Goal: Browse casually

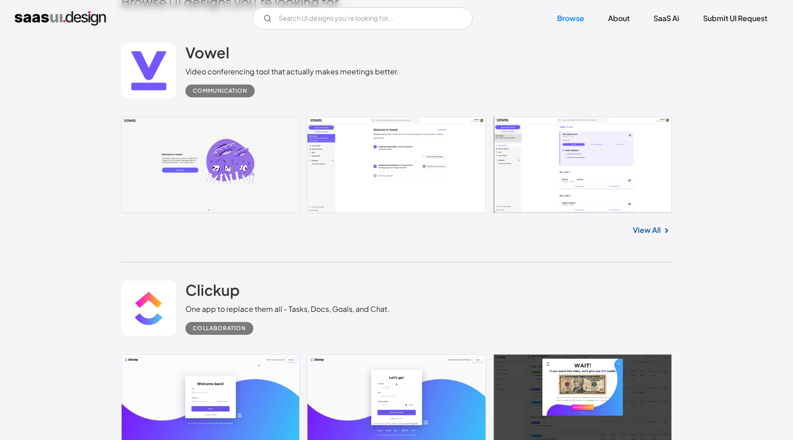
scroll to position [300, 0]
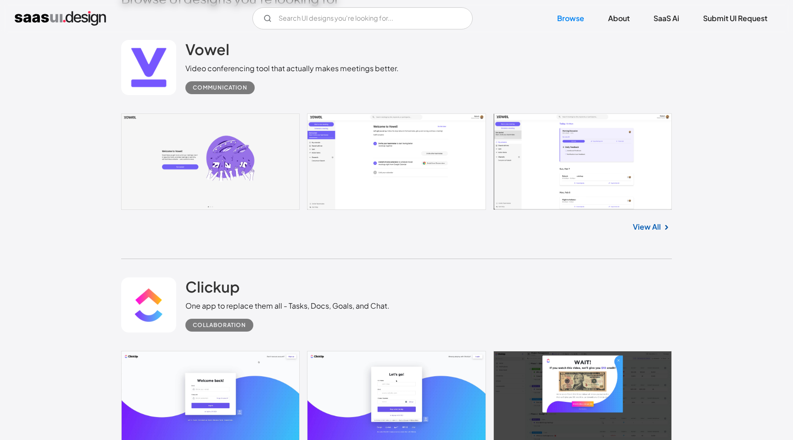
click at [648, 229] on link "View All" at bounding box center [647, 226] width 28 height 11
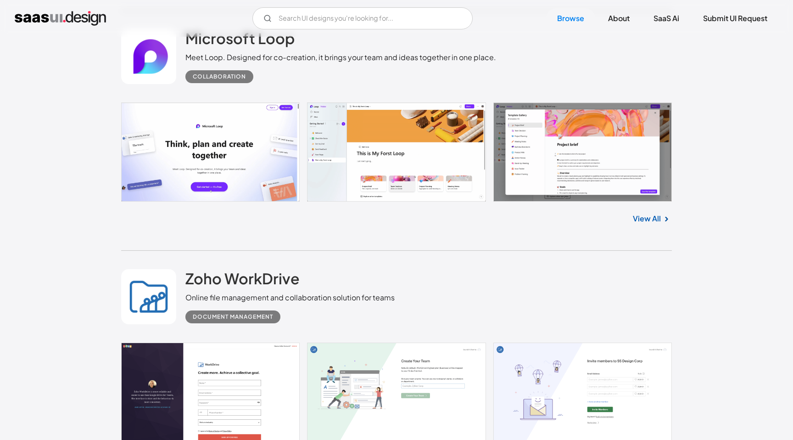
scroll to position [1266, 0]
click at [640, 217] on link "View All" at bounding box center [647, 218] width 28 height 11
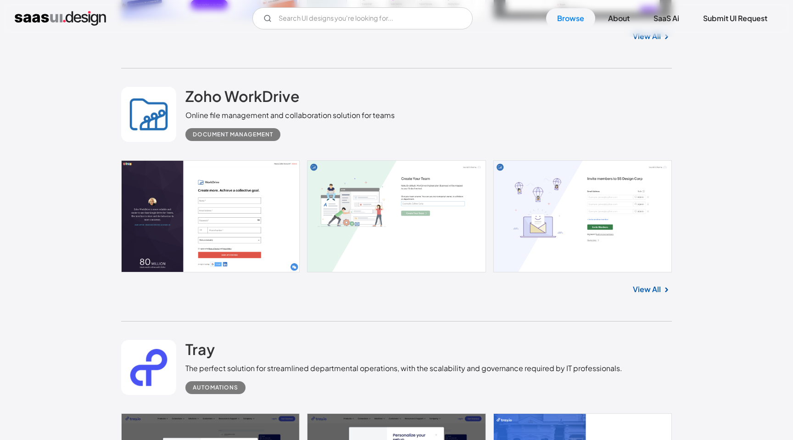
scroll to position [1449, 0]
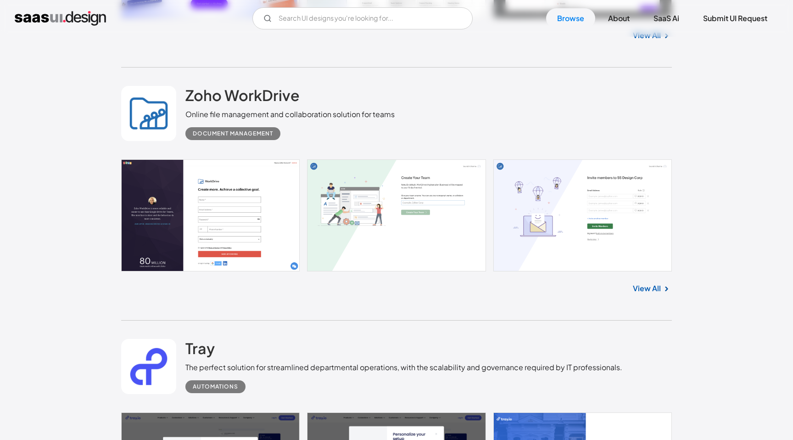
click at [653, 292] on link "View All" at bounding box center [647, 288] width 28 height 11
click at [649, 289] on link "View All" at bounding box center [647, 288] width 28 height 11
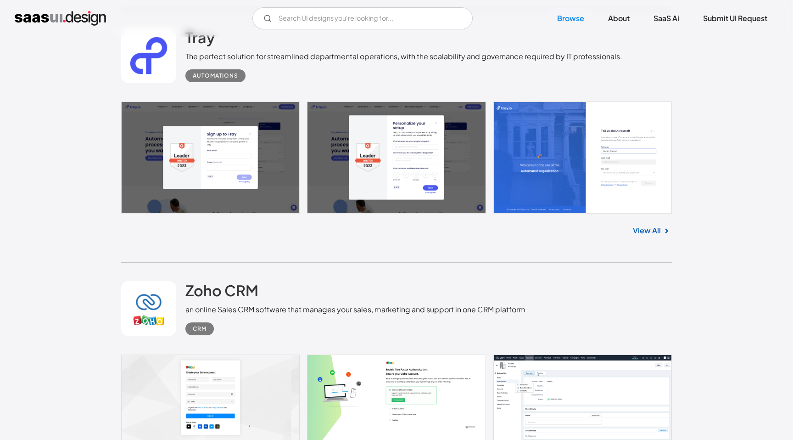
scroll to position [1771, 0]
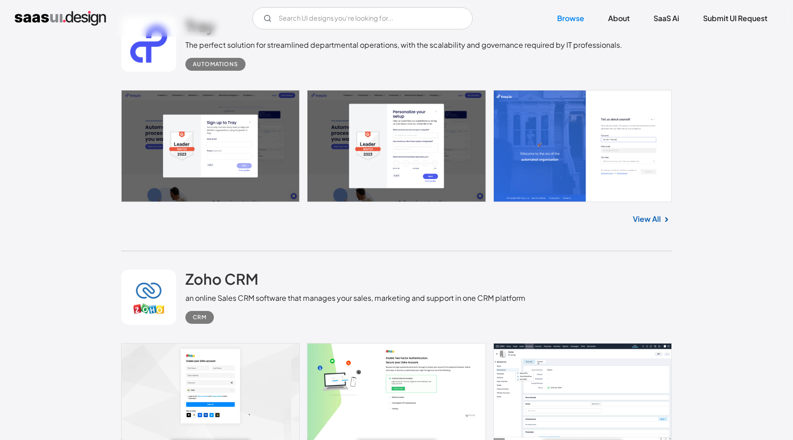
click at [73, 13] on img "home" at bounding box center [60, 18] width 91 height 15
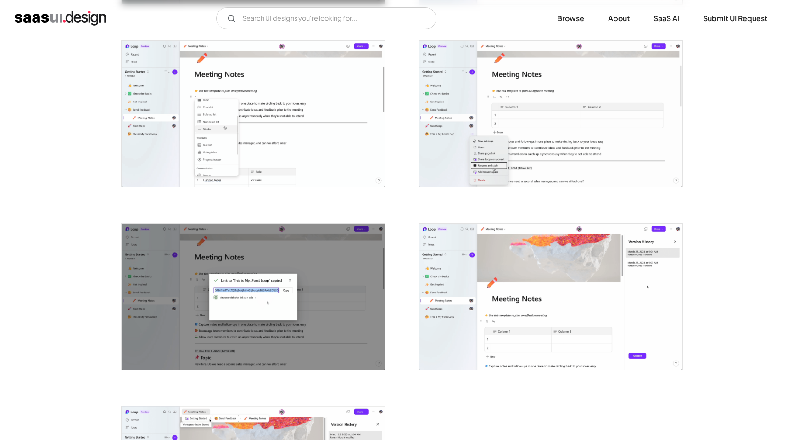
scroll to position [2062, 0]
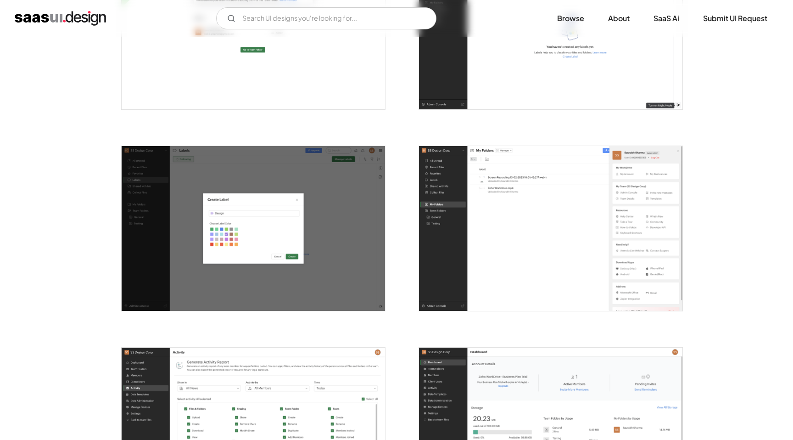
scroll to position [1905, 0]
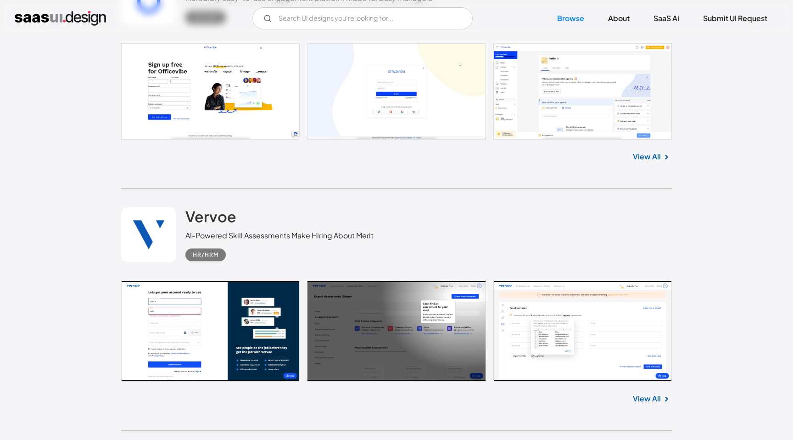
scroll to position [849, 0]
